Goal: Task Accomplishment & Management: Manage account settings

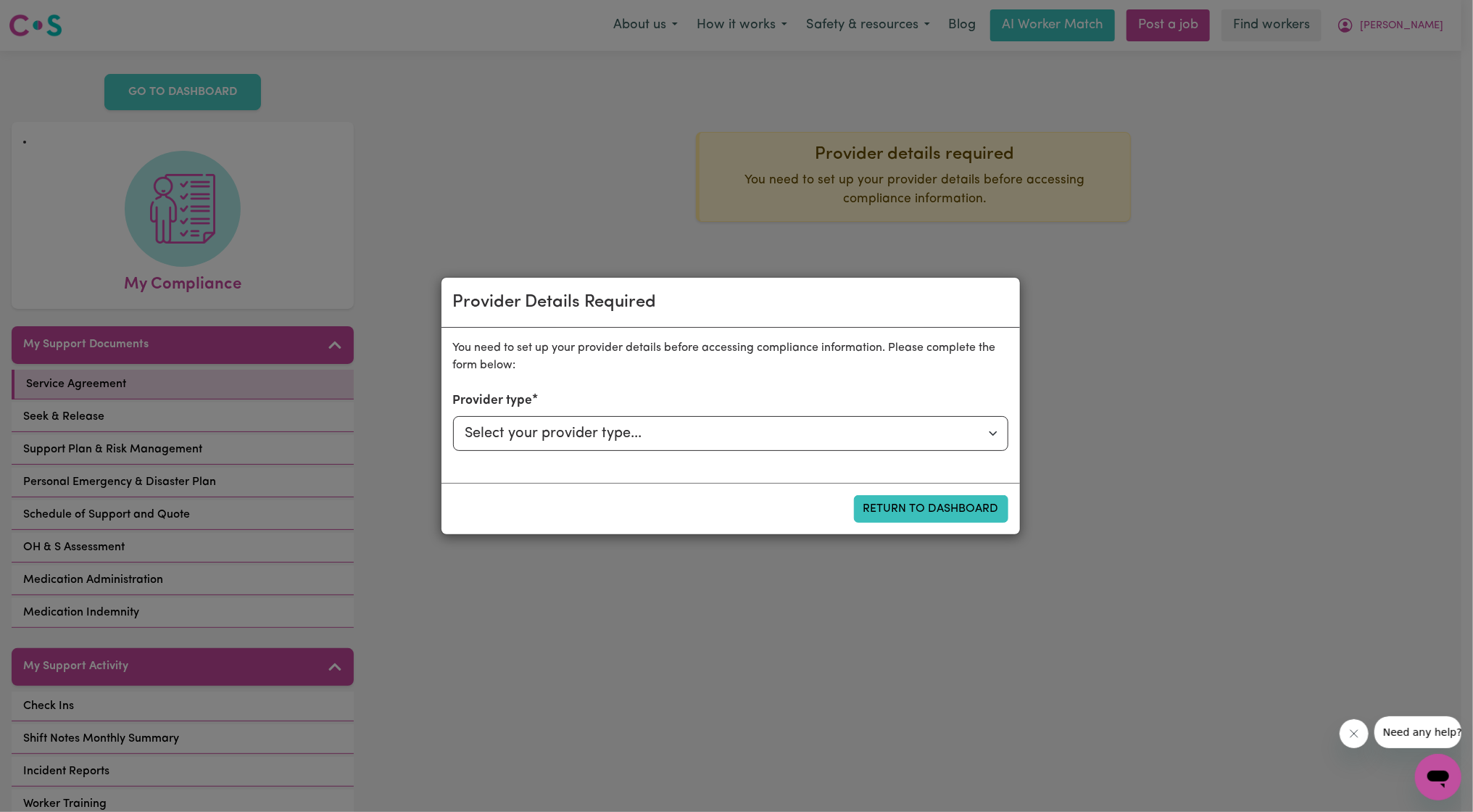
click at [1000, 377] on div "You need to set up your provider details before accessing compliance informatio…" at bounding box center [731, 405] width 579 height 155
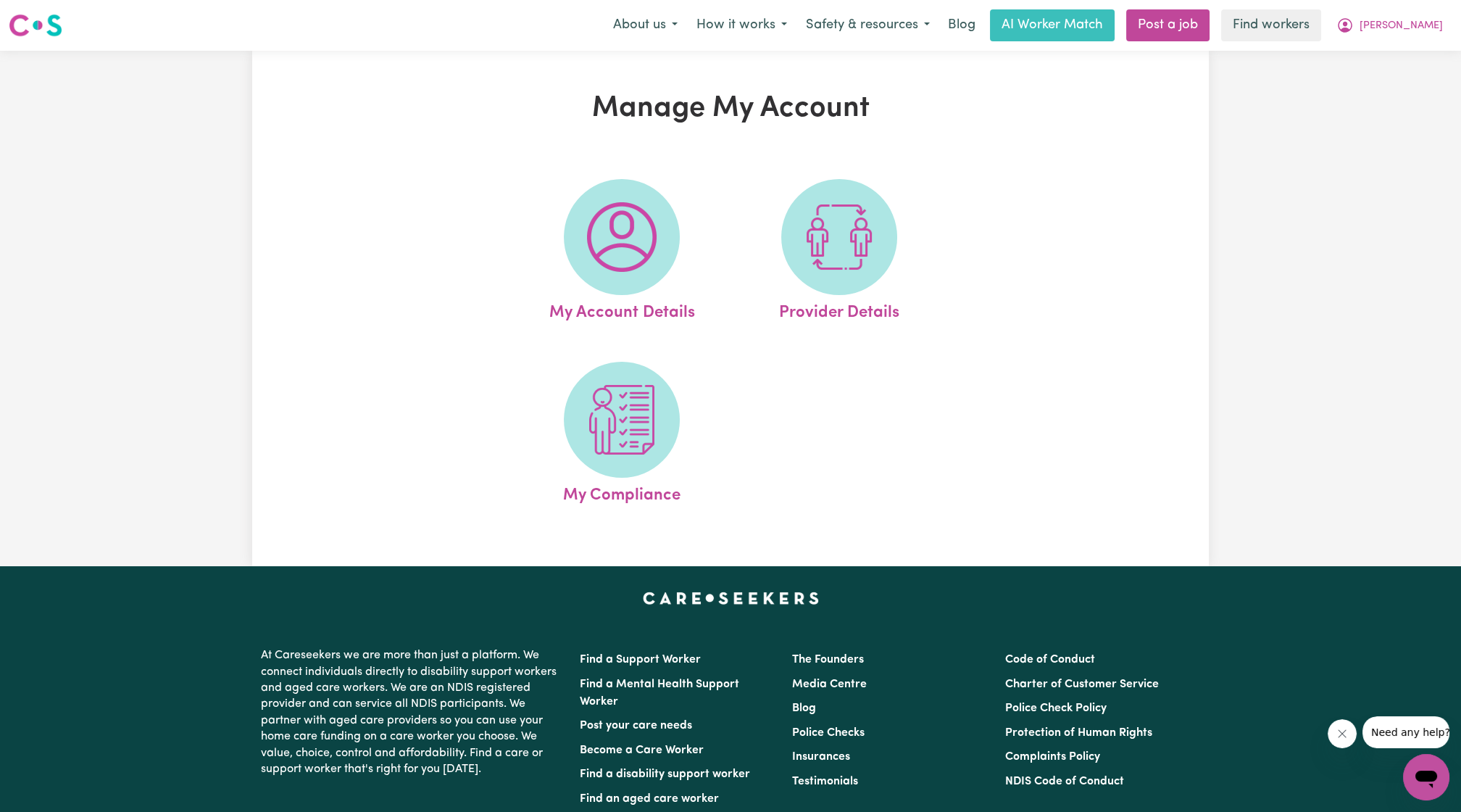
click at [1411, 40] on div "About us How it works Safety & resources Blog AI Worker Match Post a job Find w…" at bounding box center [1028, 25] width 848 height 32
click at [1413, 27] on span "[PERSON_NAME]" at bounding box center [1401, 26] width 84 height 16
click at [1371, 86] on link "Logout" at bounding box center [1394, 84] width 114 height 28
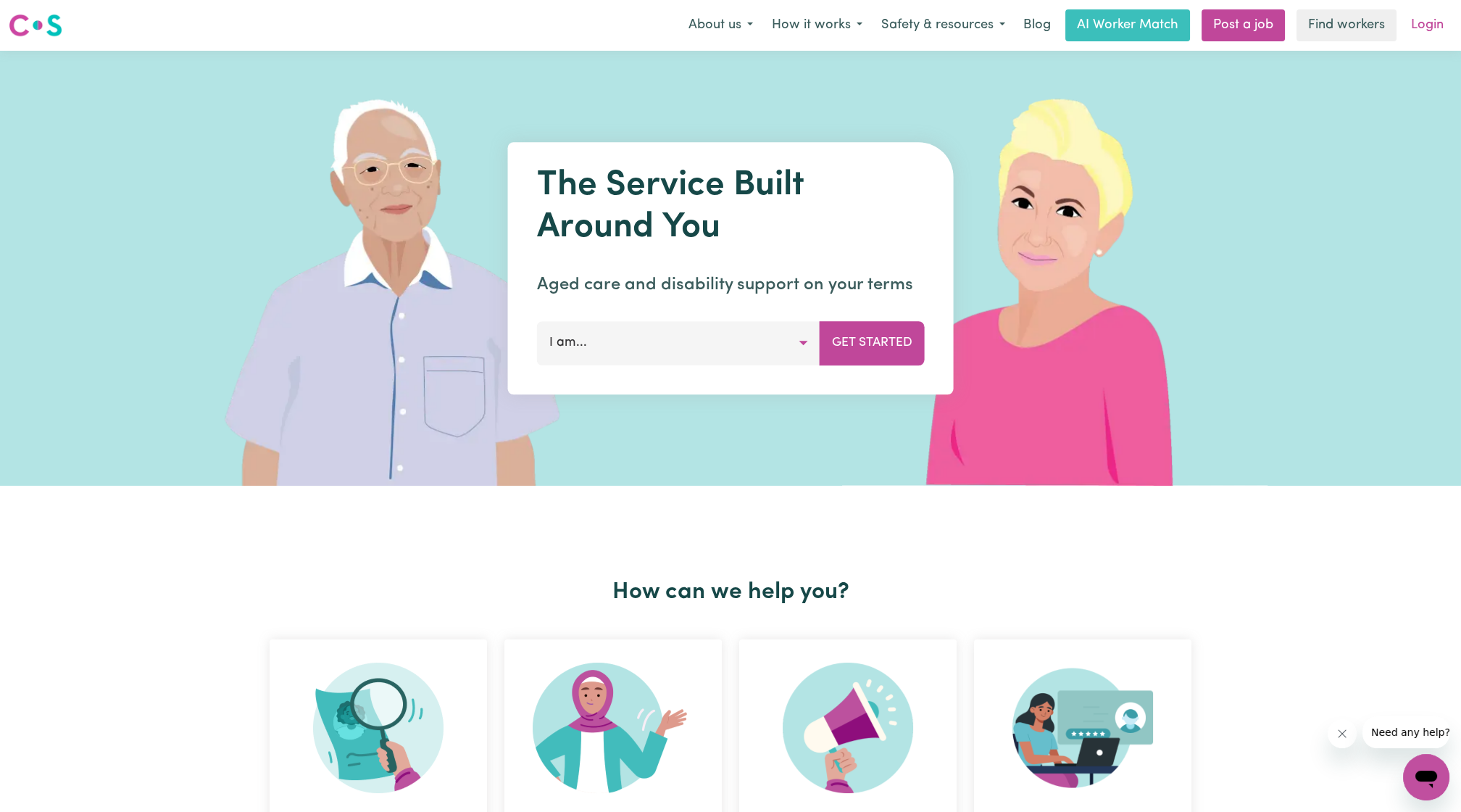
click at [1441, 36] on link "Login" at bounding box center [1427, 25] width 50 height 32
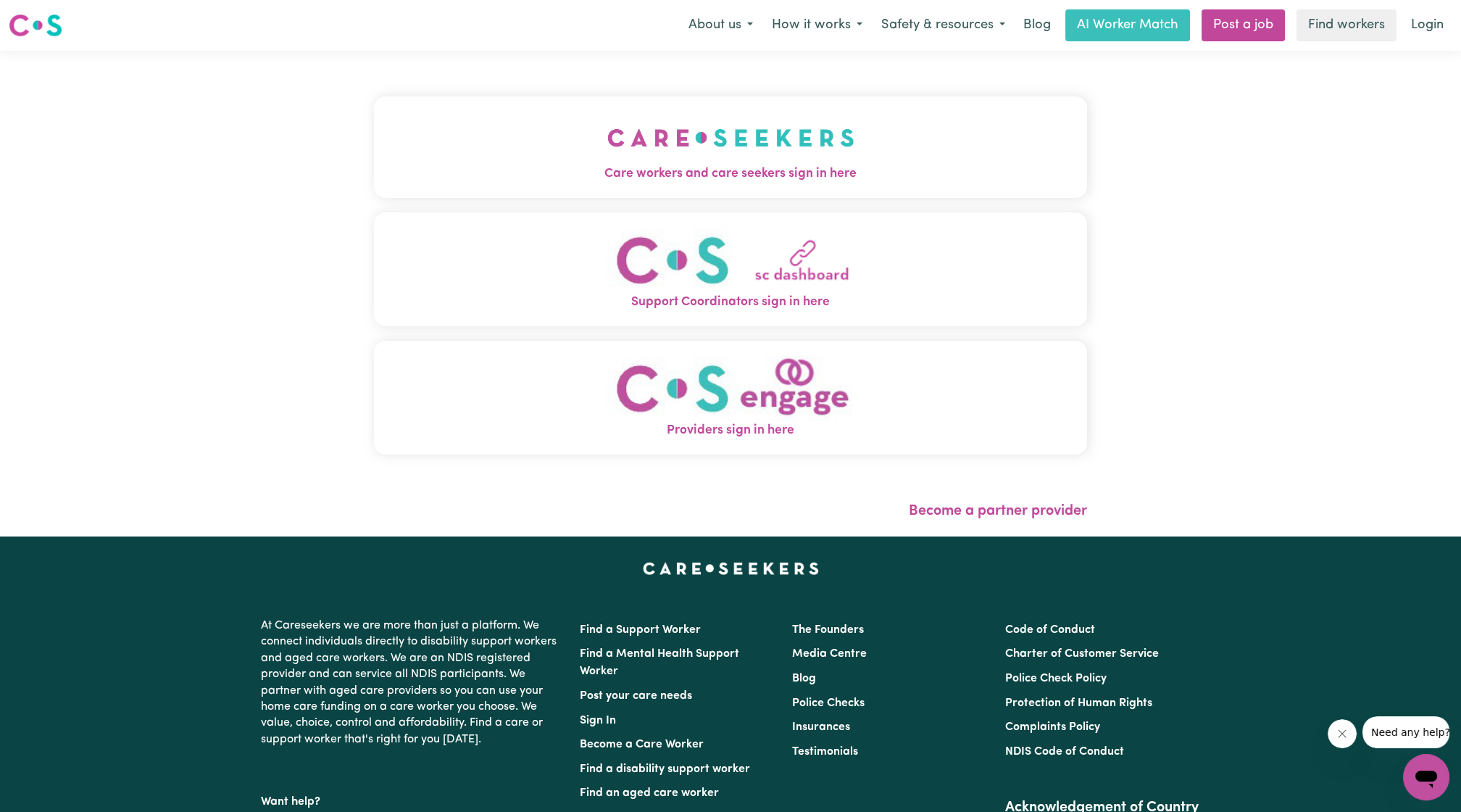
click at [776, 118] on img "Care workers and care seekers sign in here" at bounding box center [731, 137] width 247 height 53
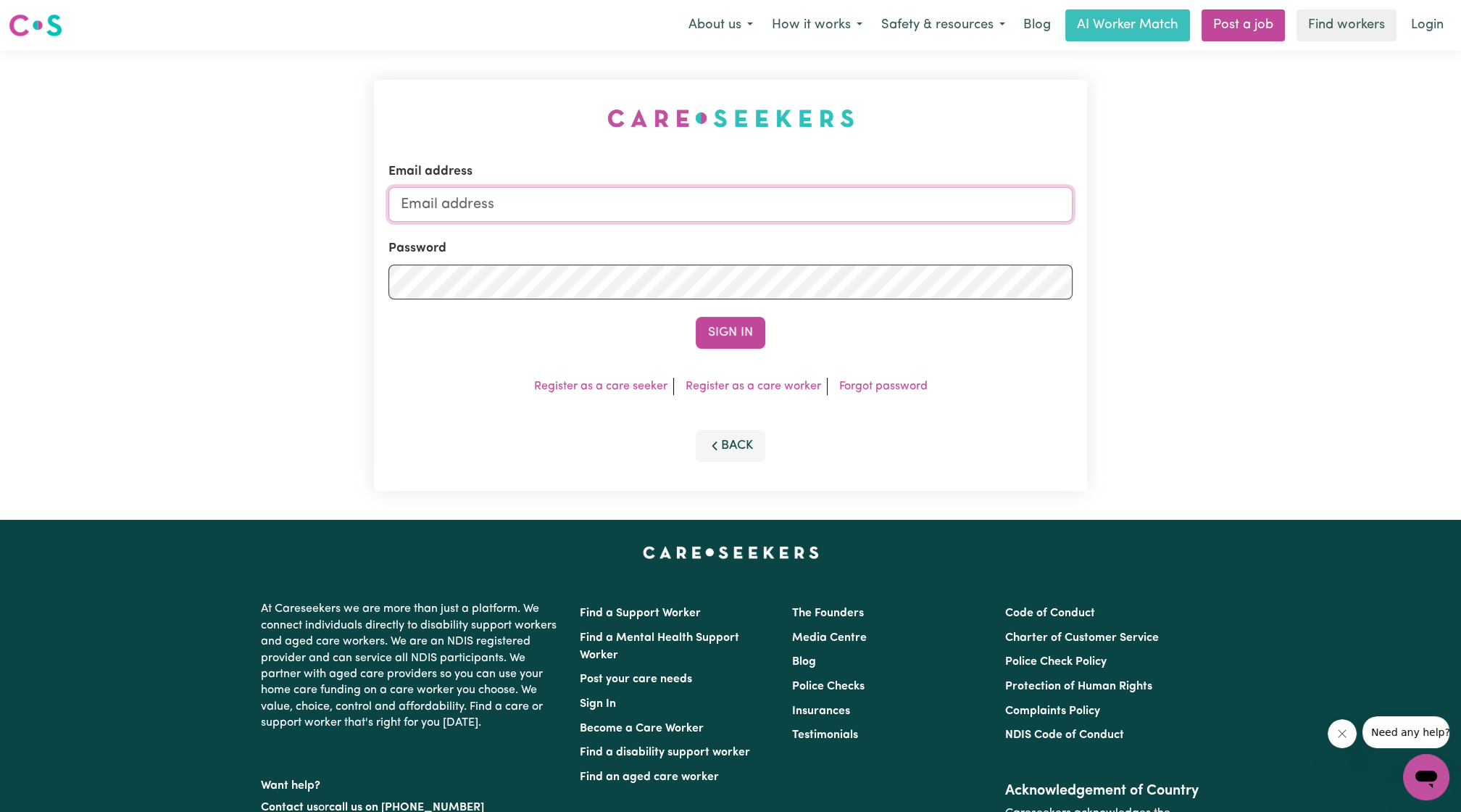
click at [701, 220] on input "Email address" at bounding box center [730, 204] width 684 height 35
drag, startPoint x: 472, startPoint y: 207, endPoint x: 963, endPoint y: 169, distance: 492.5
click at [963, 169] on div "Email address [EMAIL_ADDRESS][PERSON_NAME][DOMAIN_NAME]" at bounding box center [730, 192] width 684 height 60
type input "[EMAIL_ADDRESS][DOMAIN_NAME]"
click at [696, 317] on button "Sign In" at bounding box center [731, 333] width 70 height 32
